Goal: Information Seeking & Learning: Learn about a topic

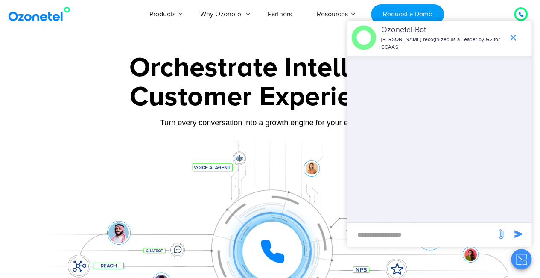
click at [514, 35] on icon "end chat or minimize" at bounding box center [513, 37] width 10 height 10
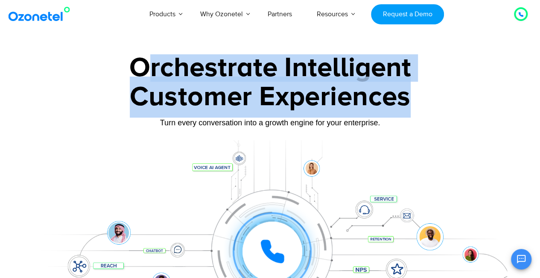
drag, startPoint x: 347, startPoint y: 93, endPoint x: 446, endPoint y: 102, distance: 99.1
click at [446, 102] on div "Orchestrate Intelligent Customer Experiences Turn every conversation into a gro…" at bounding box center [270, 195] width 474 height 282
click at [446, 102] on div "Customer Experiences" at bounding box center [270, 96] width 474 height 41
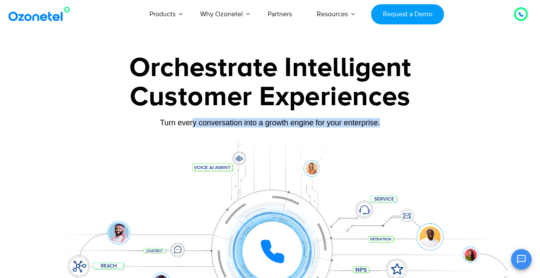
drag, startPoint x: 205, startPoint y: 123, endPoint x: 387, endPoint y: 124, distance: 182.0
click at [387, 124] on div "Turn every conversation into a growth engine for your enterprise." at bounding box center [270, 122] width 474 height 9
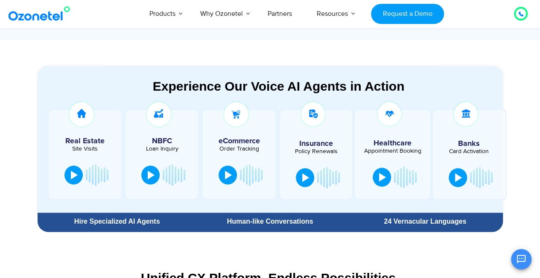
scroll to position [427, 0]
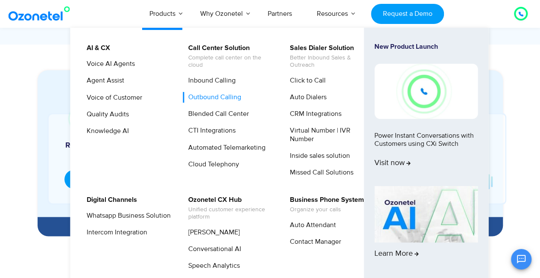
click at [209, 97] on link "Outbound Calling" at bounding box center [213, 97] width 60 height 11
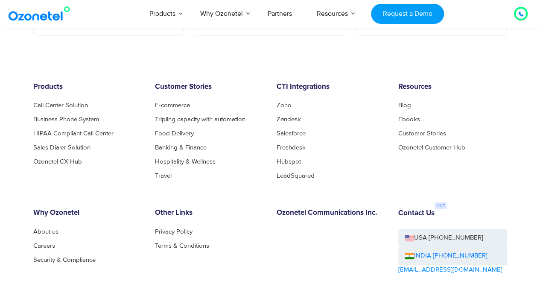
scroll to position [3204, 0]
